Goal: Learn about a topic: Learn about a topic

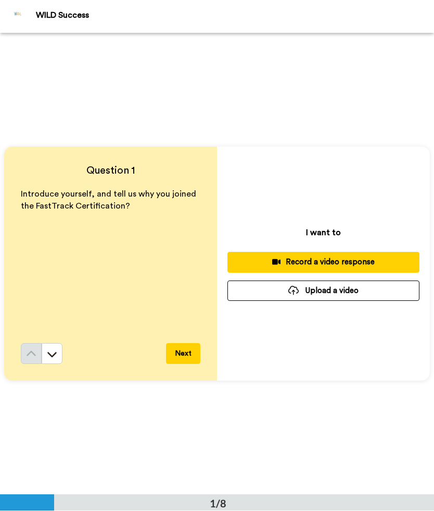
scroll to position [1, 0]
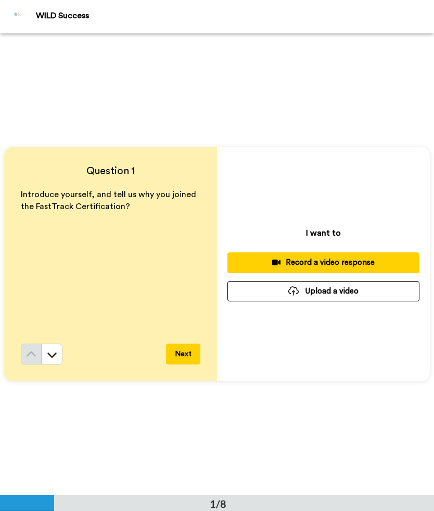
click at [363, 286] on button "Upload a video" at bounding box center [324, 291] width 192 height 20
click at [370, 265] on div "Record a video response" at bounding box center [324, 262] width 176 height 11
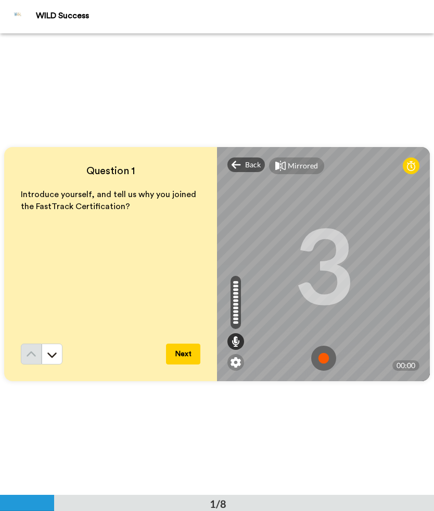
click at [328, 358] on img at bounding box center [324, 357] width 25 height 25
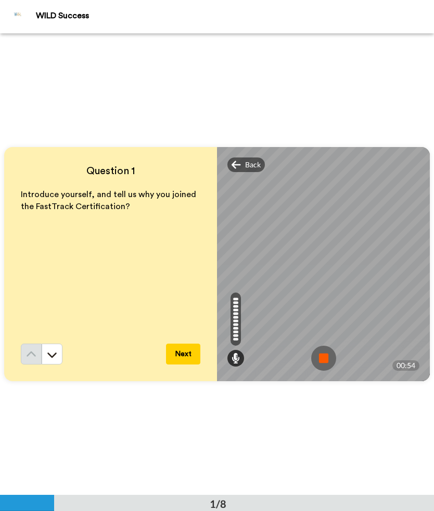
click at [183, 350] on button "Next" at bounding box center [183, 353] width 34 height 21
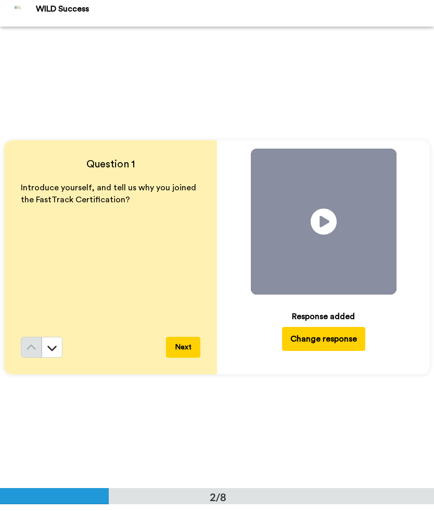
scroll to position [462, 0]
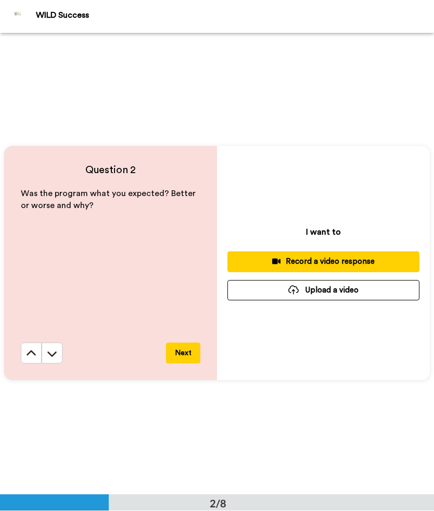
click at [373, 263] on div "Record a video response" at bounding box center [324, 261] width 176 height 11
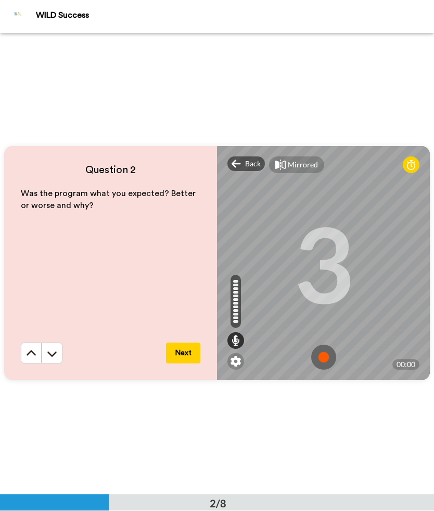
click at [321, 365] on img at bounding box center [324, 357] width 25 height 25
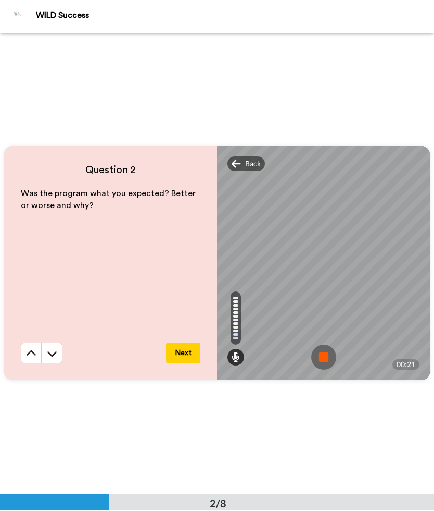
click at [323, 360] on img at bounding box center [324, 357] width 25 height 25
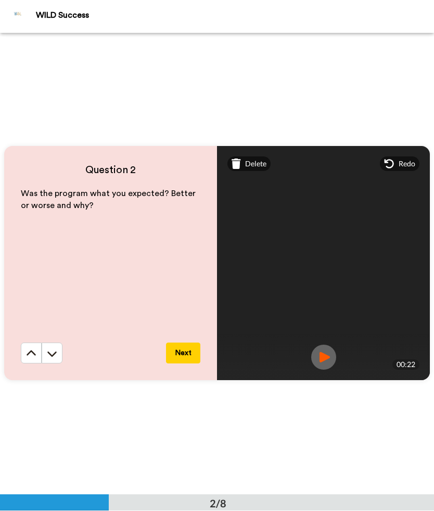
click at [182, 354] on button "Next" at bounding box center [183, 353] width 34 height 21
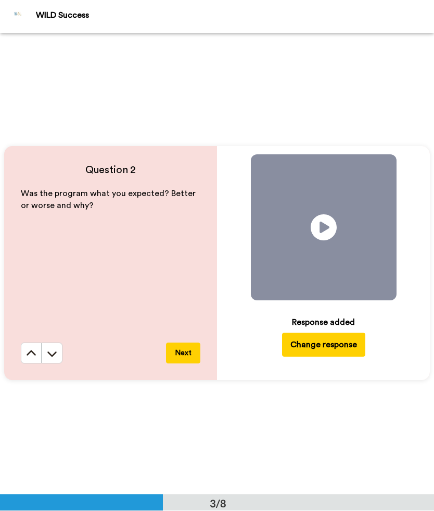
scroll to position [923, 0]
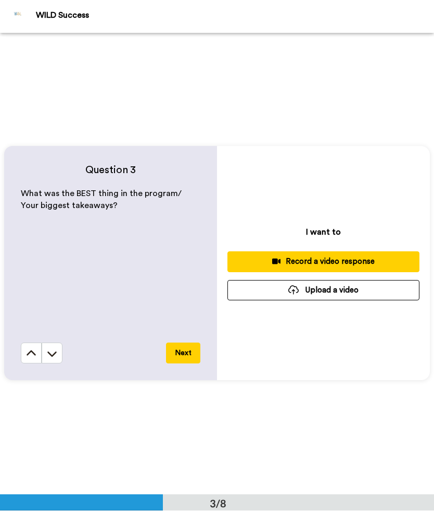
click at [369, 257] on div "Record a video response" at bounding box center [324, 261] width 176 height 11
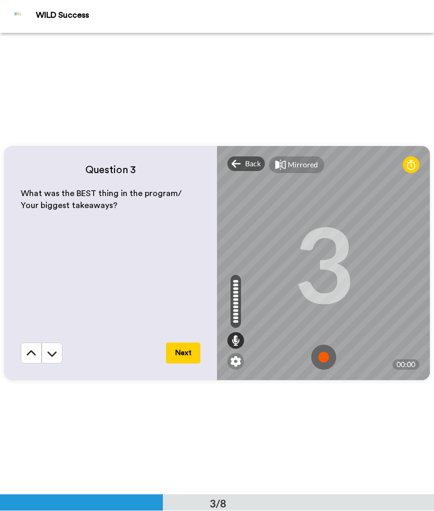
click at [319, 353] on img at bounding box center [324, 357] width 25 height 25
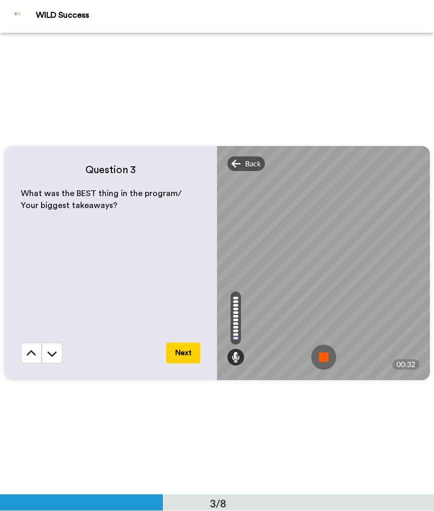
click at [328, 357] on img at bounding box center [324, 357] width 25 height 25
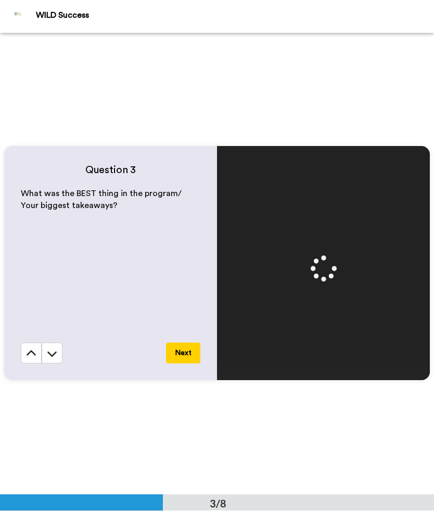
click at [189, 348] on button "Next" at bounding box center [183, 353] width 34 height 21
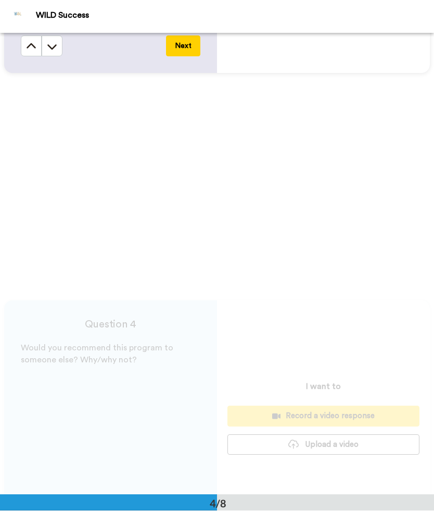
scroll to position [1384, 0]
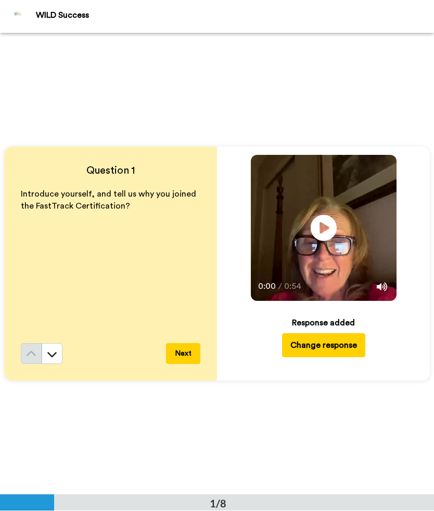
click at [195, 355] on button "Next" at bounding box center [183, 353] width 34 height 21
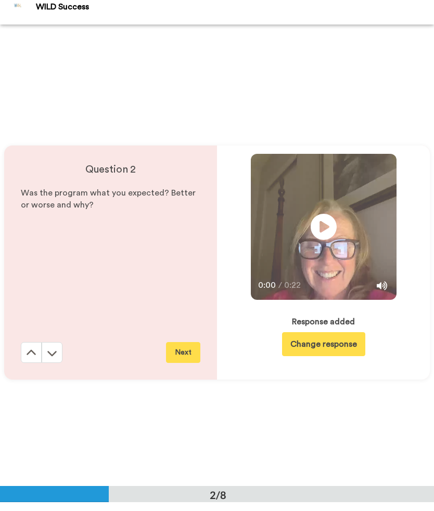
scroll to position [462, 0]
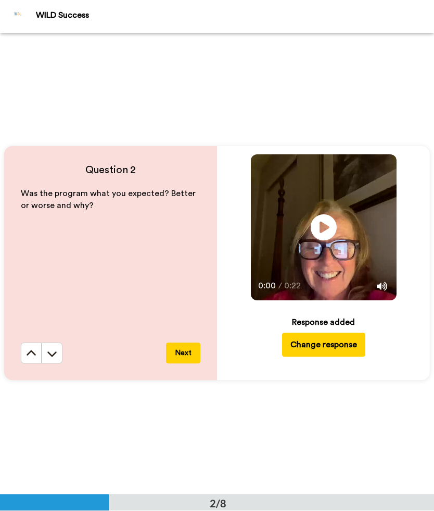
click at [191, 348] on button "Next" at bounding box center [183, 353] width 34 height 21
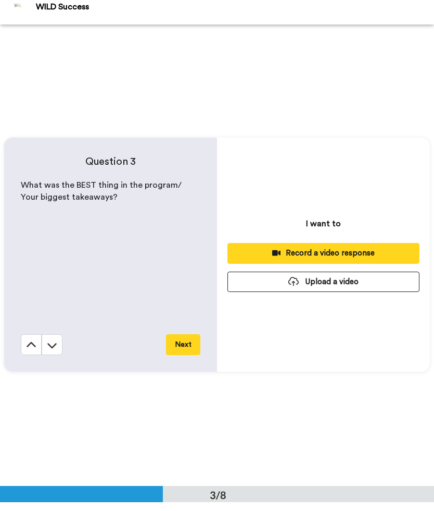
scroll to position [923, 0]
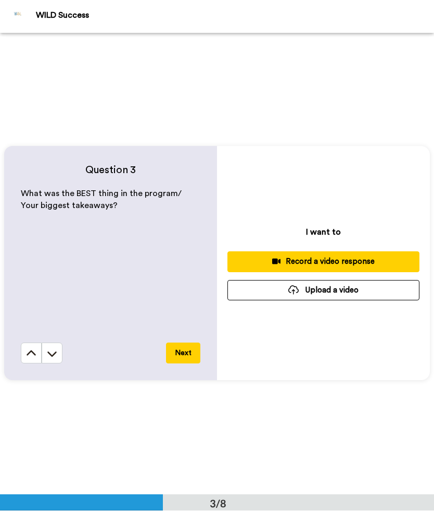
click at [371, 254] on button "Record a video response" at bounding box center [324, 262] width 192 height 20
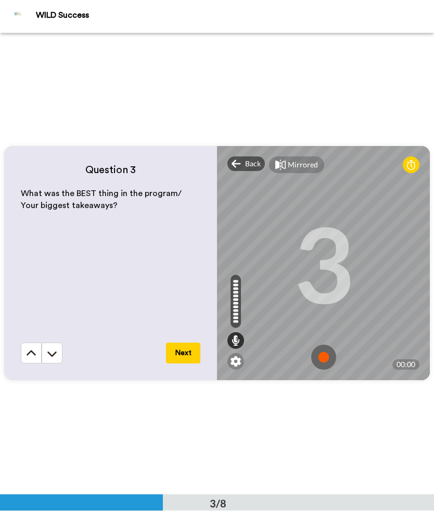
click at [325, 351] on img at bounding box center [324, 357] width 25 height 25
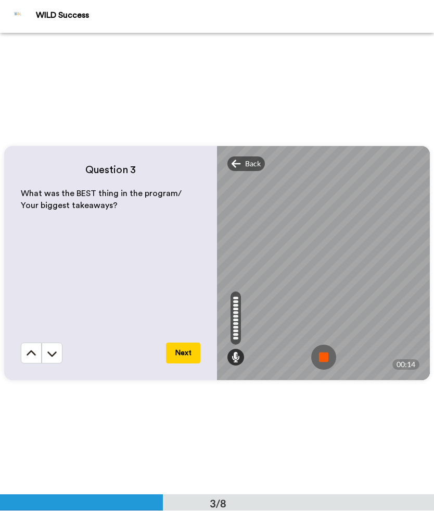
click at [325, 353] on img at bounding box center [324, 357] width 25 height 25
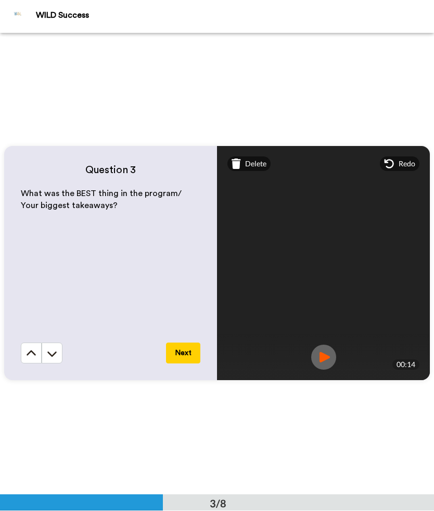
click at [180, 352] on button "Next" at bounding box center [183, 353] width 34 height 21
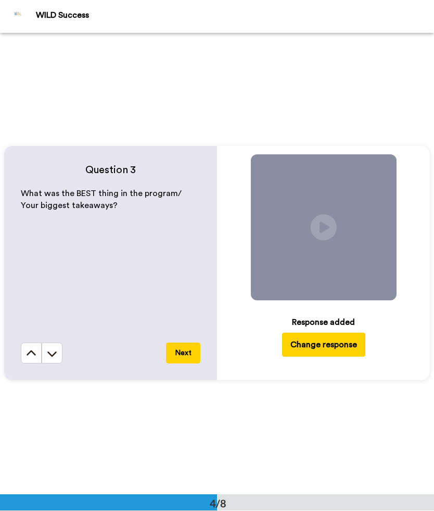
scroll to position [1384, 0]
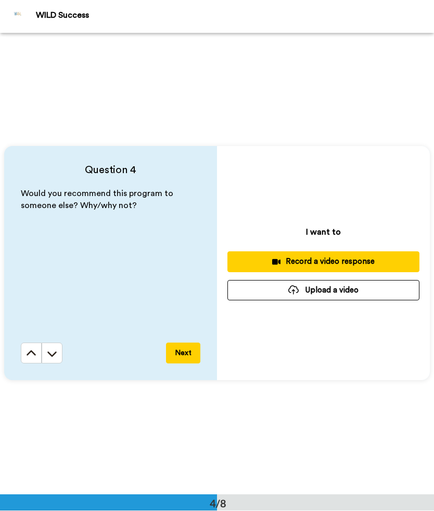
click at [366, 262] on div "Record a video response" at bounding box center [324, 261] width 176 height 11
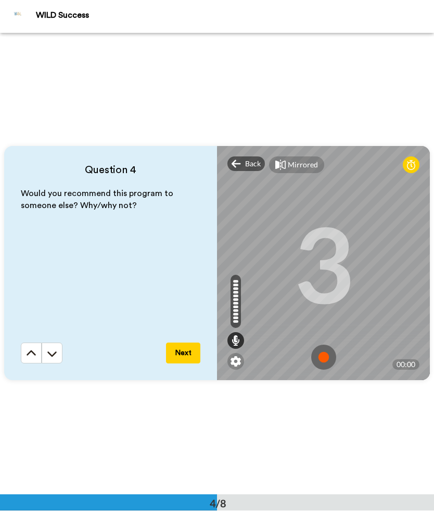
click at [325, 363] on img at bounding box center [324, 357] width 25 height 25
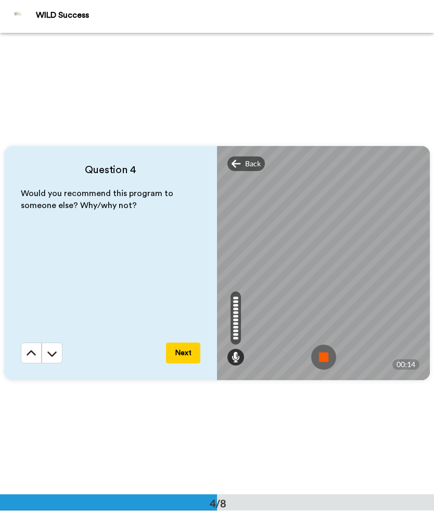
click at [322, 356] on img at bounding box center [324, 357] width 25 height 25
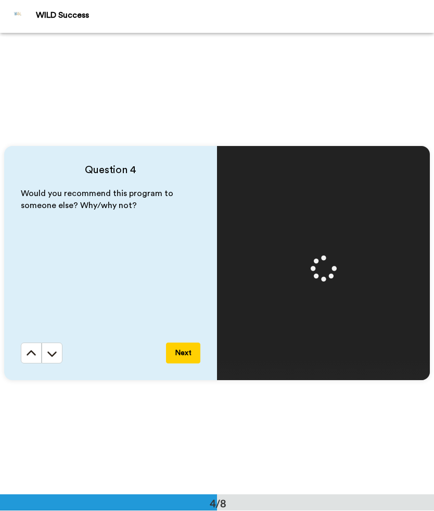
click at [185, 354] on button "Next" at bounding box center [183, 353] width 34 height 21
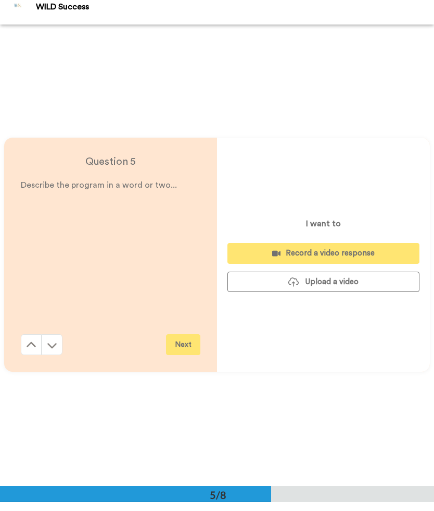
scroll to position [1845, 0]
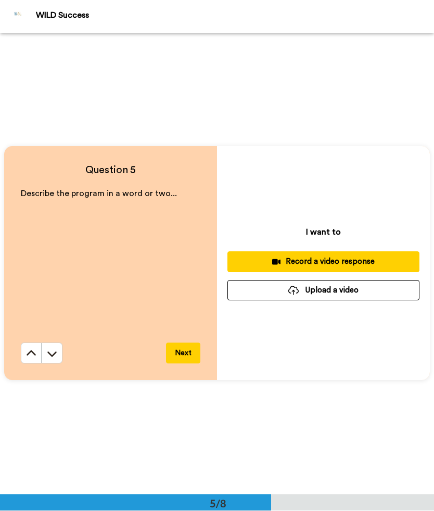
click at [374, 262] on div "Record a video response" at bounding box center [324, 261] width 176 height 11
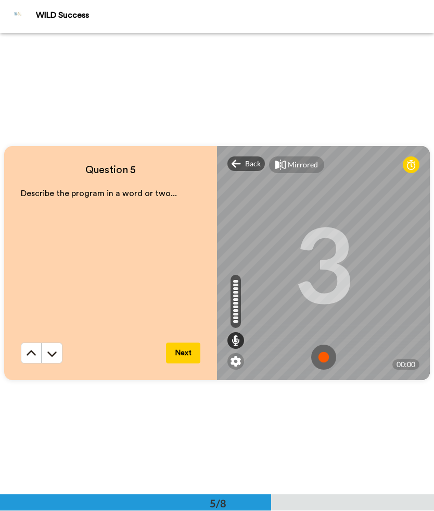
click at [325, 356] on img at bounding box center [324, 357] width 25 height 25
